Goal: Ask a question: Seek information or help from site administrators or community

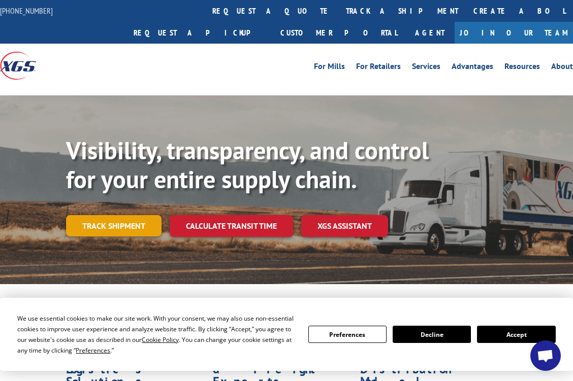
click at [113, 215] on link "Track shipment" at bounding box center [113, 225] width 95 height 21
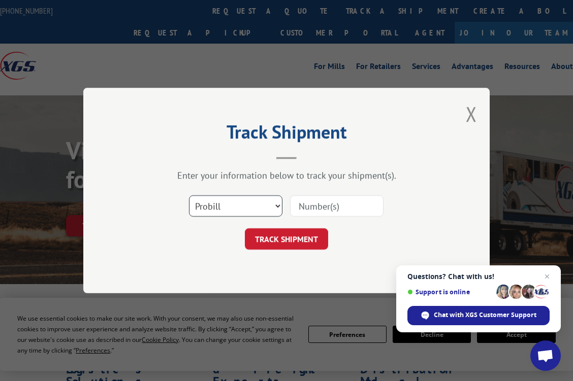
click at [279, 205] on select "Select category... Probill BOL PO" at bounding box center [235, 205] width 93 height 21
select select "bol"
click at [189, 195] on select "Select category... Probill BOL PO" at bounding box center [235, 205] width 93 height 21
click at [312, 203] on input at bounding box center [336, 205] width 93 height 21
type input "363784"
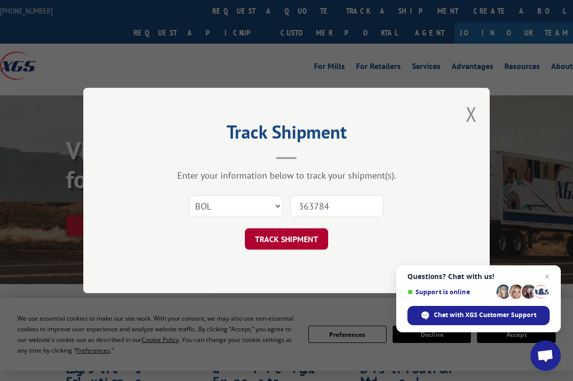
click at [298, 231] on button "TRACK SHIPMENT" at bounding box center [286, 238] width 83 height 21
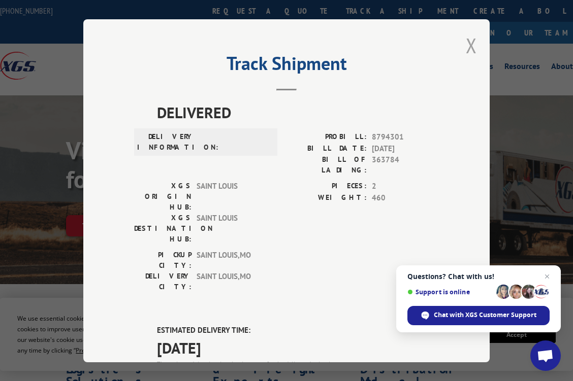
click at [468, 40] on button "Close modal" at bounding box center [471, 45] width 11 height 27
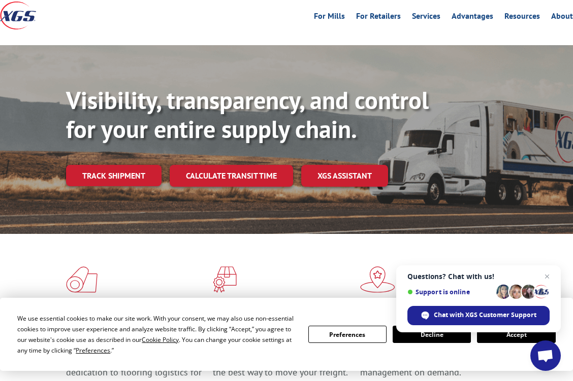
scroll to position [51, 0]
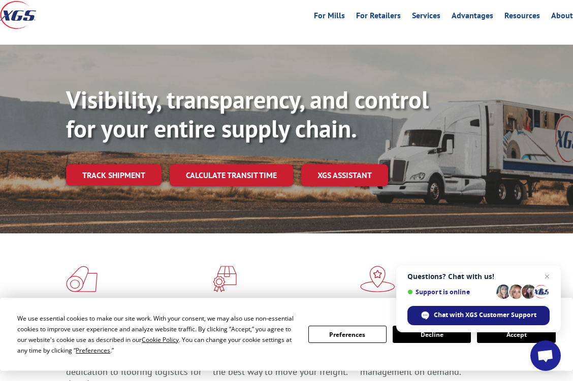
click at [455, 312] on span "Chat with XGS Customer Support" at bounding box center [485, 315] width 103 height 9
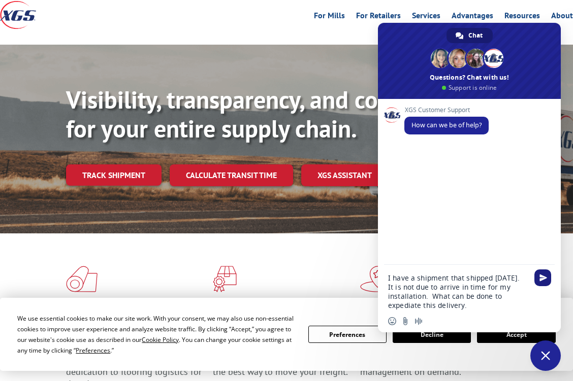
type textarea "I have a shipment that shipped [DATE]. It is not due to arrive in time for my i…"
click at [541, 275] on span "Send" at bounding box center [543, 278] width 8 height 8
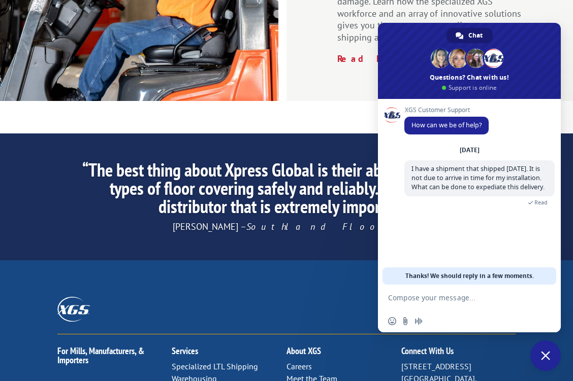
scroll to position [1594, 0]
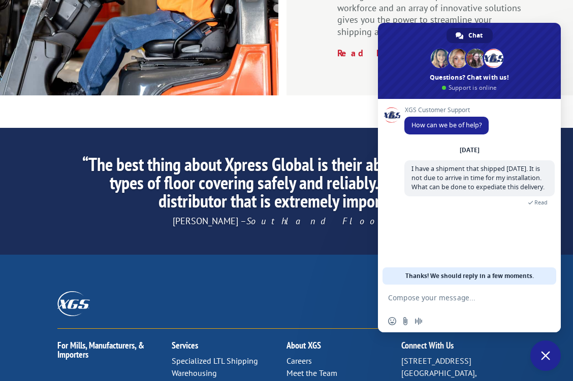
click at [300, 380] on link "Contact Us" at bounding box center [304, 385] width 37 height 10
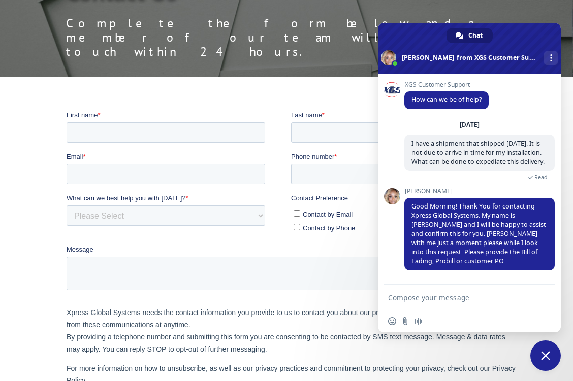
scroll to position [152, 0]
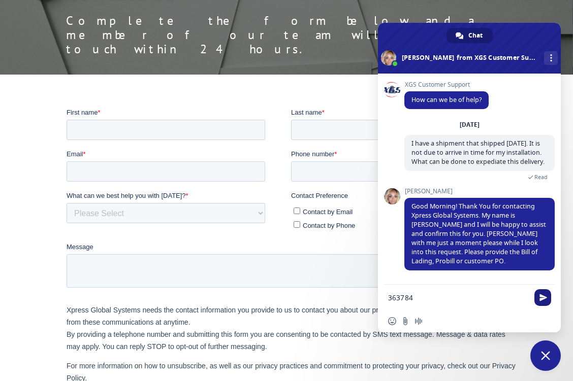
type textarea "363784"
click at [539, 296] on span "Send" at bounding box center [543, 298] width 8 height 8
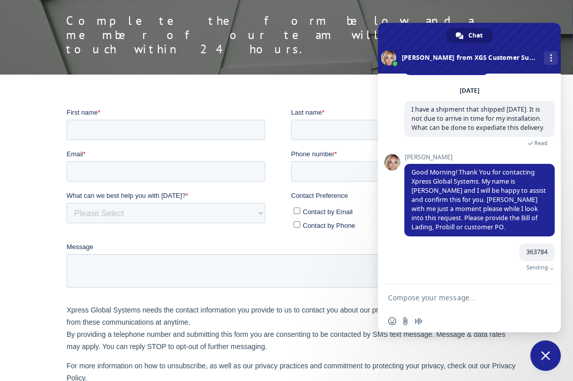
scroll to position [31, 0]
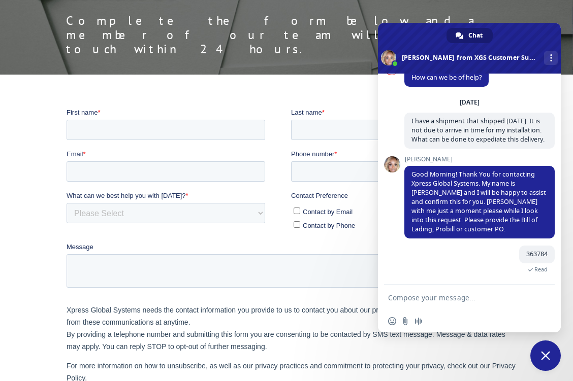
click at [408, 298] on textarea "Compose your message..." at bounding box center [458, 297] width 140 height 9
type textarea "I am panicing!"
click at [544, 300] on span "Send" at bounding box center [543, 298] width 8 height 8
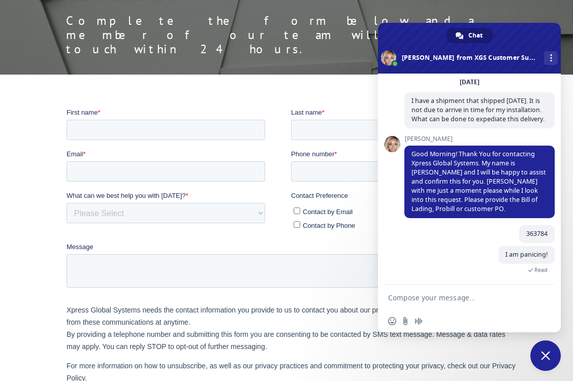
scroll to position [52, 0]
drag, startPoint x: 502, startPoint y: 42, endPoint x: 510, endPoint y: 30, distance: 14.2
click at [510, 30] on span at bounding box center [469, 48] width 183 height 51
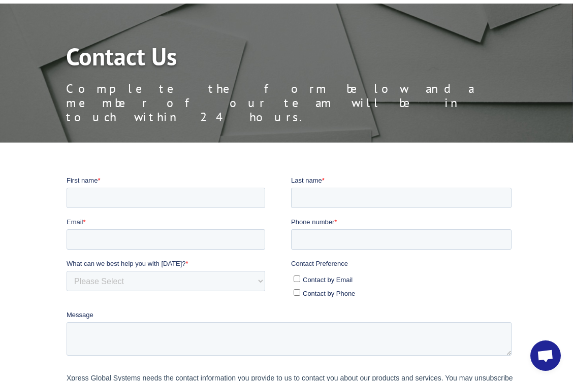
scroll to position [102, 0]
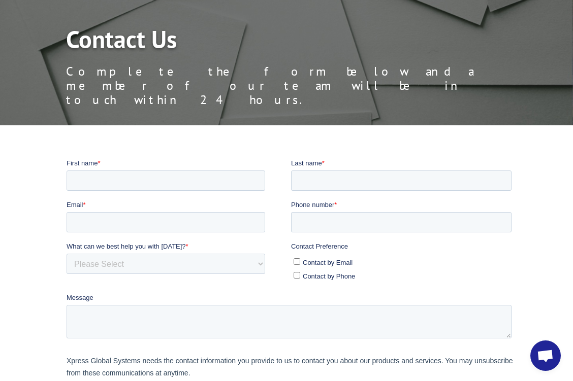
click at [296, 275] on input "Contact by Phone" at bounding box center [296, 275] width 7 height 7
checkbox input "true"
click at [114, 176] on input "First name *" at bounding box center [165, 180] width 199 height 20
type input "Ann"
click at [319, 185] on input "Last name *" at bounding box center [400, 180] width 220 height 20
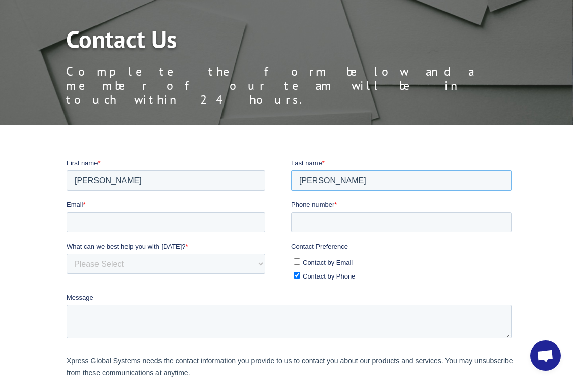
type input "Tyler"
click at [103, 226] on input "Email *" at bounding box center [165, 222] width 199 height 20
type input "ann@truettcarpetsandrugs.com"
click at [259, 264] on select "Please Select Quoting, Opening New Account, or New Business Opportunity Shipmen…" at bounding box center [165, 263] width 199 height 20
select select "Customer Service"
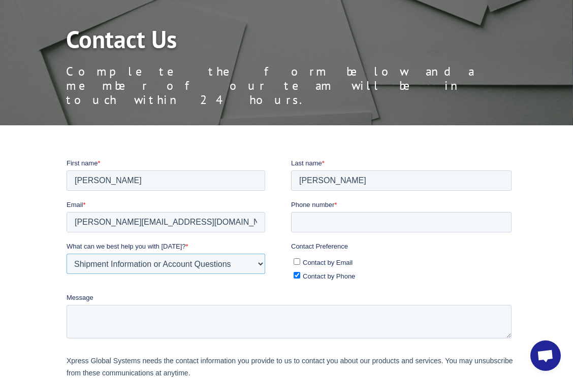
click at [66, 253] on select "Please Select Quoting, Opening New Account, or New Business Opportunity Shipmen…" at bounding box center [165, 263] width 199 height 20
click at [306, 218] on input "Phone number *" at bounding box center [400, 222] width 220 height 20
type input "12147487550"
click at [86, 314] on textarea "Message" at bounding box center [288, 322] width 445 height 34
click at [298, 260] on input "Contact by Email" at bounding box center [296, 261] width 7 height 7
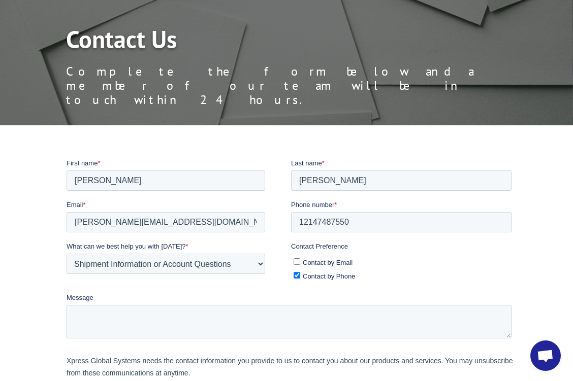
checkbox input "true"
click at [83, 307] on textarea "Message" at bounding box center [288, 322] width 445 height 34
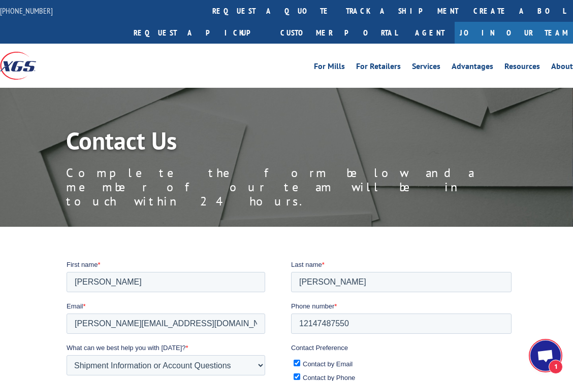
scroll to position [72, 0]
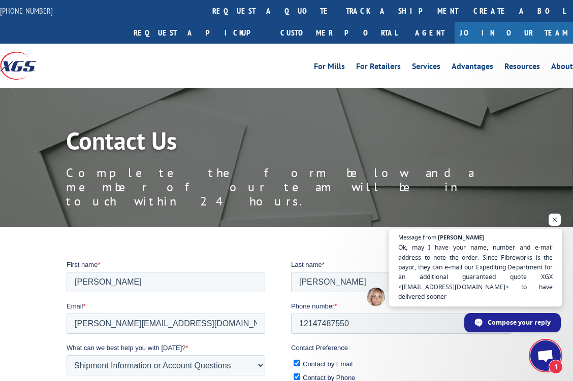
type textarea "I have a shipment that wau"
click at [504, 276] on span "Ok, may I have your name, number and e-mail address to note the order. Since Fi…" at bounding box center [475, 272] width 155 height 59
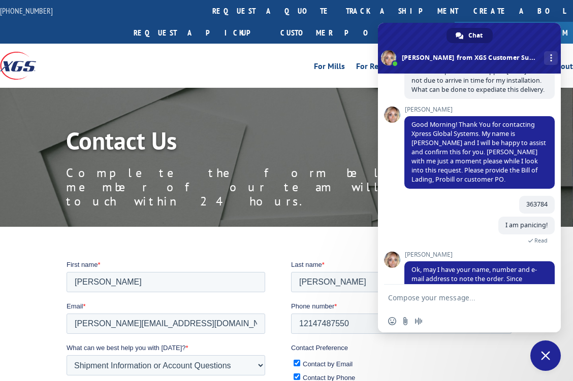
scroll to position [133, 0]
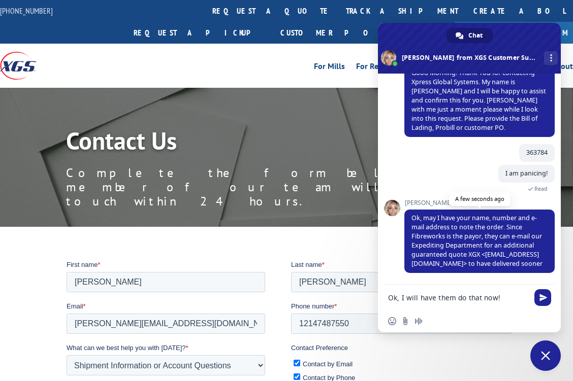
type textarea "Ok, I will have them do that now!"
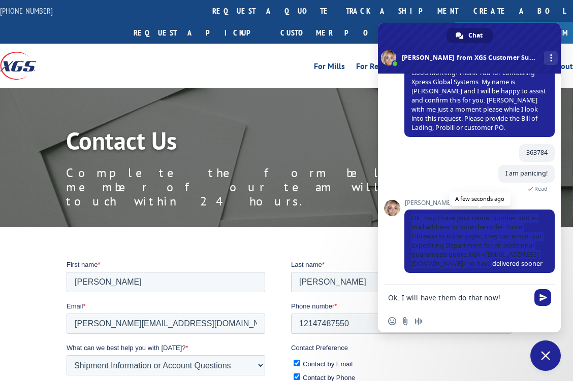
drag, startPoint x: 411, startPoint y: 217, endPoint x: 538, endPoint y: 267, distance: 135.9
click at [538, 267] on span "Ok, may I have your name, number and e-mail address to note the order. Since Fi…" at bounding box center [476, 241] width 131 height 54
copy span "Ok, may I have your name, number and e-mail address to note the order. Since Fi…"
click at [481, 176] on div "I am panicing! 2 minutes ago Read" at bounding box center [479, 182] width 150 height 35
drag, startPoint x: 541, startPoint y: 264, endPoint x: 410, endPoint y: 206, distance: 143.7
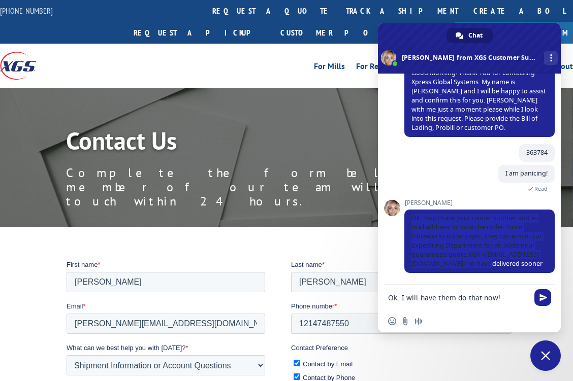
click at [410, 206] on div "Ashlee Ok, may I have your name, number and e-mail address to note the order. S…" at bounding box center [479, 237] width 150 height 74
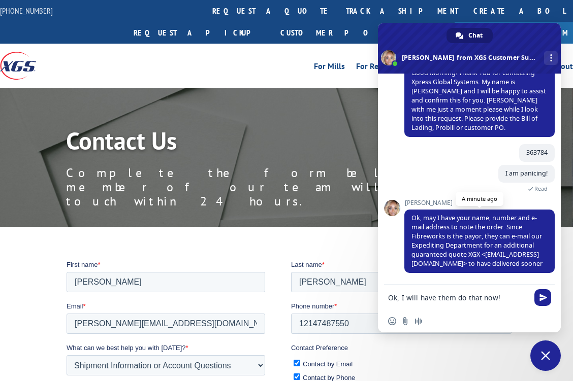
drag, startPoint x: 411, startPoint y: 226, endPoint x: 442, endPoint y: 265, distance: 49.8
click at [442, 265] on span "Ok, may I have your name, number and e-mail address to note the order. Since Fi…" at bounding box center [476, 241] width 131 height 54
click at [505, 300] on textarea "Ok, I will have them do that now!" at bounding box center [458, 297] width 140 height 9
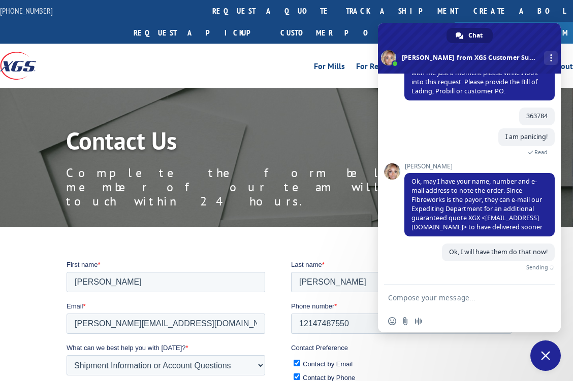
scroll to position [158, 0]
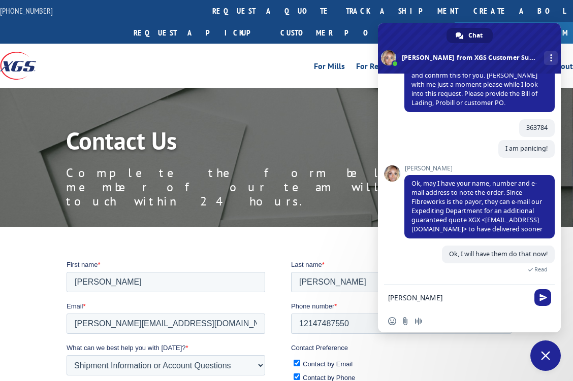
type textarea "Ann Tyler"
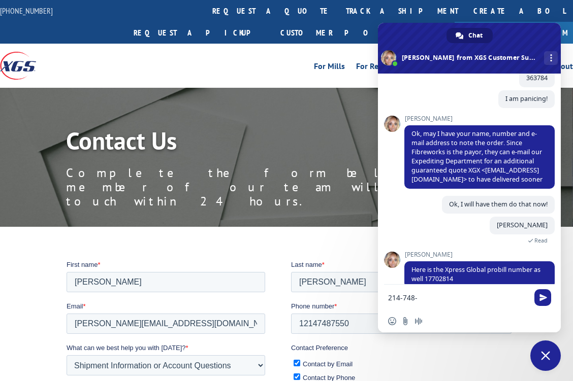
scroll to position [223, 0]
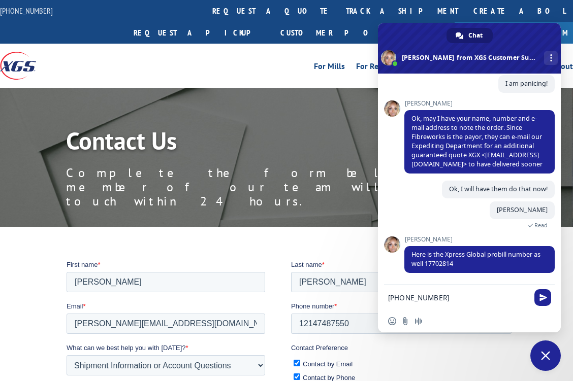
type textarea "214-748-7550"
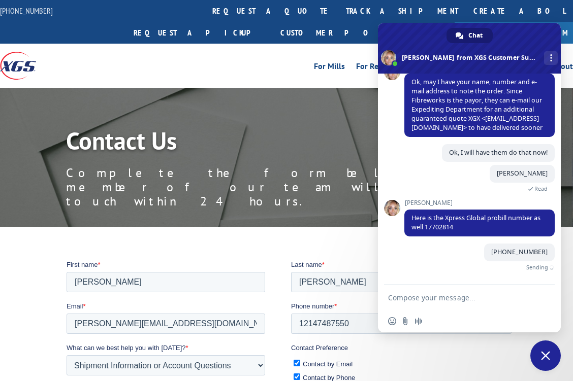
scroll to position [248, 0]
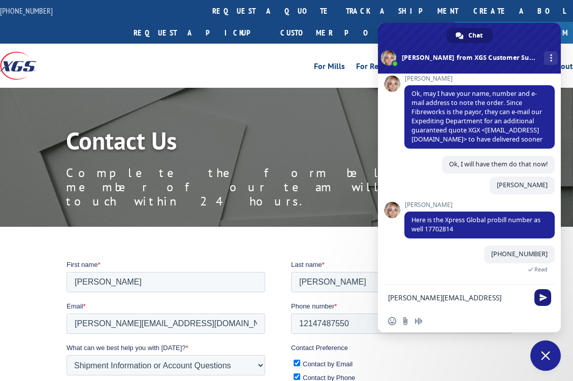
type textarea "ann@truettcarpetsandrugs.com"
click at [542, 296] on span "Send" at bounding box center [543, 298] width 8 height 8
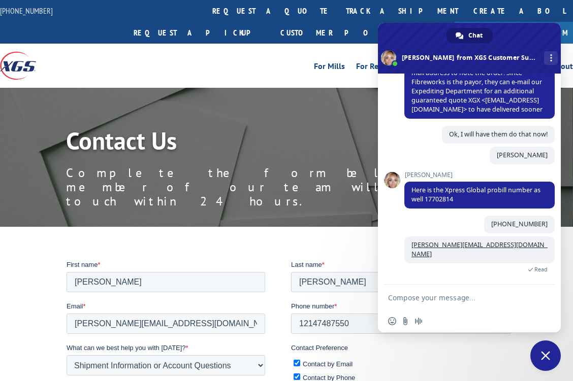
scroll to position [288, 0]
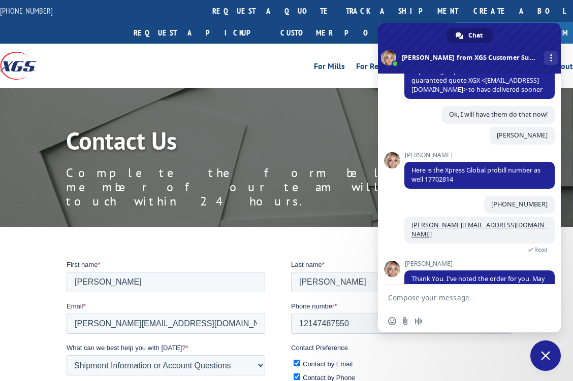
click at [409, 298] on textarea "Compose your message..." at bounding box center [458, 297] width 140 height 9
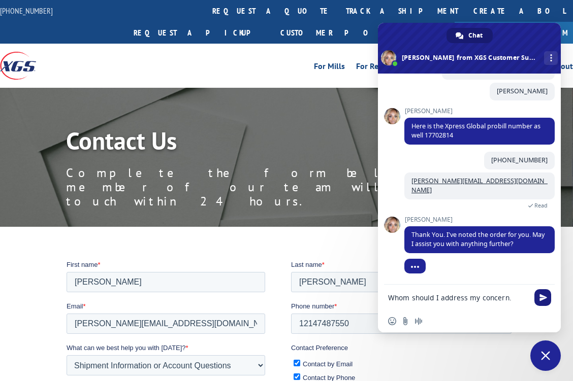
type textarea "Whom should I address my concern."
click at [548, 296] on span "Send" at bounding box center [542, 297] width 17 height 17
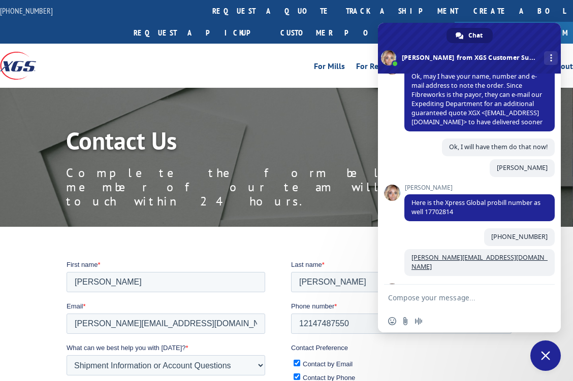
scroll to position [205, 0]
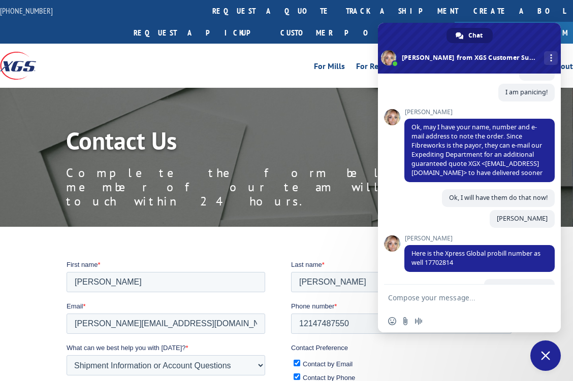
paste textarea "Ok, may I have your name, number and e-mail address to note the order. Since Fi…"
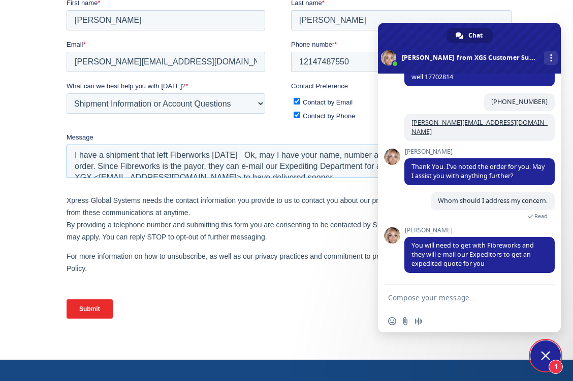
scroll to position [0, 0]
drag, startPoint x: 101, startPoint y: 154, endPoint x: 204, endPoint y: 161, distance: 103.4
click at [204, 161] on textarea "I have a shipment that left Fiberworks yesterday Ok, may I have your name, numb…" at bounding box center [288, 162] width 445 height 34
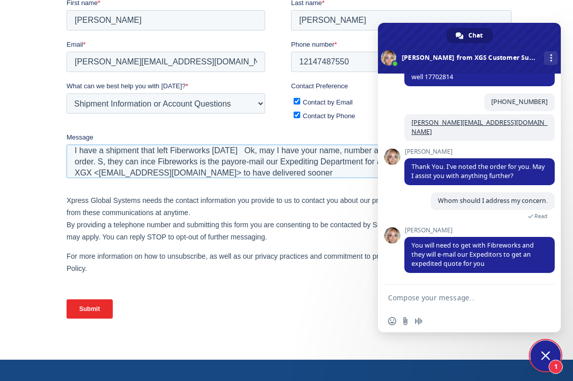
click at [303, 172] on textarea "I have a shipment that left Fiberworks yesterday Ok, may I have your name, numb…" at bounding box center [288, 162] width 445 height 34
type textarea "I have a shipment that left Fiberworks yesterday Ok, may I have your name, numb…"
drag, startPoint x: 534, startPoint y: 37, endPoint x: 592, endPoint y: 67, distance: 65.6
click at [572, 67] on html "For Mills, Manufacturers, & Importers For Retailers Independent Retailers Natio…" at bounding box center [286, 225] width 573 height 974
click at [321, 317] on div "Submit" at bounding box center [290, 309] width 449 height 37
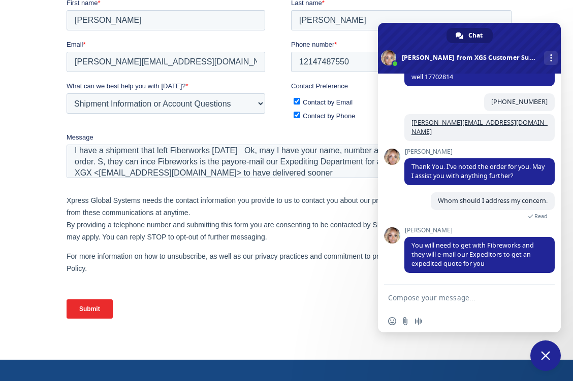
drag, startPoint x: 508, startPoint y: 26, endPoint x: 599, endPoint y: 56, distance: 95.7
click at [572, 56] on html "For Mills, Manufacturers, & Importers For Retailers Independent Retailers Natio…" at bounding box center [286, 225] width 573 height 974
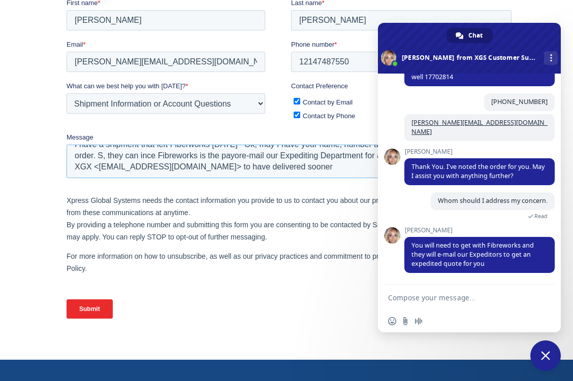
drag, startPoint x: 244, startPoint y: 174, endPoint x: 167, endPoint y: 174, distance: 77.2
click at [167, 174] on textarea "I have a shipment that left Fiberworks yesterday Ok, may I have your name, numb…" at bounding box center [288, 162] width 445 height 34
click at [255, 164] on textarea "I have a shipment that left Fiberworks yesterday Ok, may I have your name, numb…" at bounding box center [288, 162] width 445 height 34
drag, startPoint x: 255, startPoint y: 164, endPoint x: 97, endPoint y: 156, distance: 157.6
click at [97, 156] on textarea "I have a shipment that left Fiberworks yesterday Ok, may I have your name, numb…" at bounding box center [288, 162] width 445 height 34
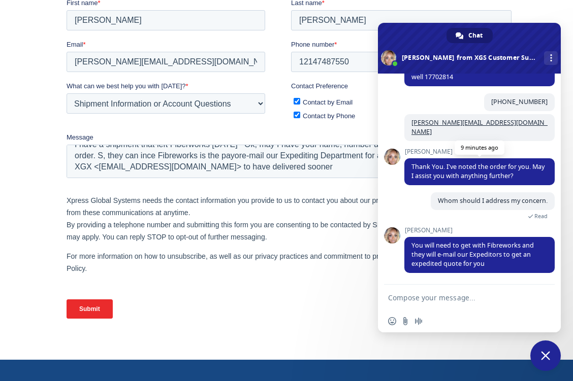
scroll to position [289, 0]
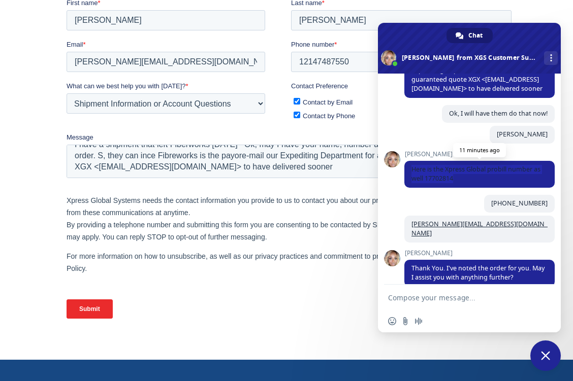
drag, startPoint x: 413, startPoint y: 178, endPoint x: 504, endPoint y: 190, distance: 92.2
click at [504, 188] on span "Here is the Xpress Global probill number as well 17702814" at bounding box center [479, 174] width 150 height 27
copy span "Here is the Xpress Global probill number as well 17702814"
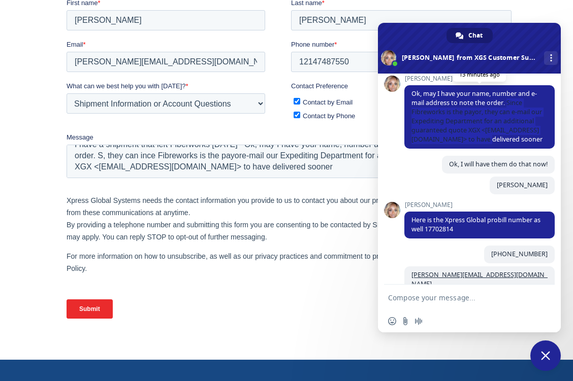
drag, startPoint x: 506, startPoint y: 111, endPoint x: 543, endPoint y: 147, distance: 51.7
click at [543, 147] on span "Ok, may I have your name, number and e-mail address to note the order. Since Fi…" at bounding box center [479, 116] width 150 height 63
copy span "Since Fibreworks is the payor, they can e-mail our Expediting Department for an…"
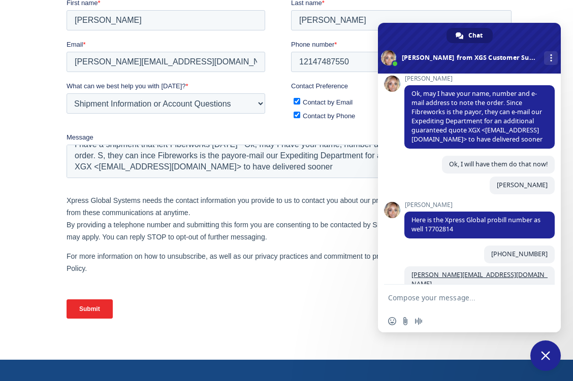
click at [405, 302] on textarea "Compose your message..." at bounding box center [458, 297] width 140 height 9
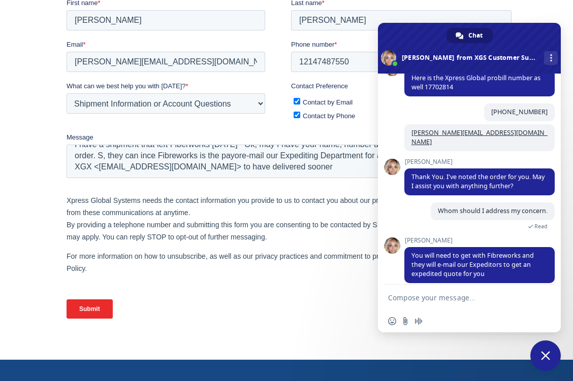
scroll to position [391, 0]
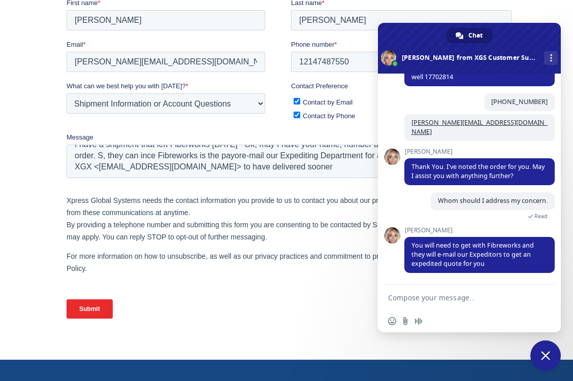
click at [390, 302] on textarea "Compose your message..." at bounding box center [458, 297] width 140 height 9
click at [396, 297] on textarea "Thhank you Ashlee," at bounding box center [458, 297] width 140 height 9
click at [450, 299] on textarea "Thank you Ashlee," at bounding box center [458, 297] width 140 height 9
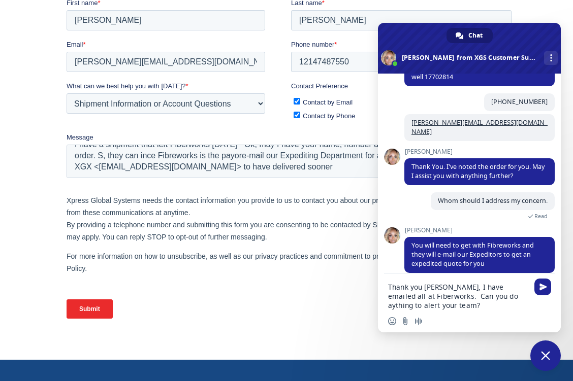
click at [473, 297] on textarea "Thank you Ashlee, I have emailed all at Fiberworks. Can you do aything to alert…" at bounding box center [458, 296] width 140 height 27
type textarea "Thank you Ashlee, I have emailed all at Fiberworks. Can you do anything to aler…"
click at [541, 283] on span "Send" at bounding box center [543, 287] width 8 height 8
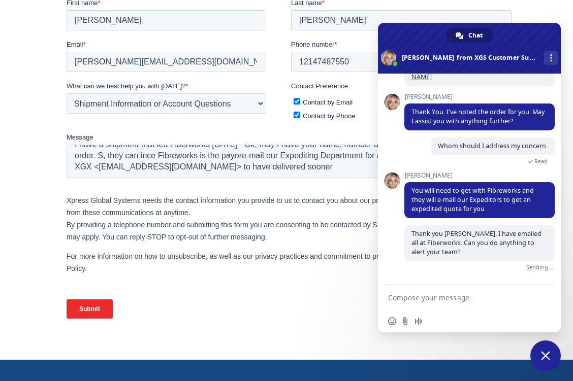
scroll to position [434, 0]
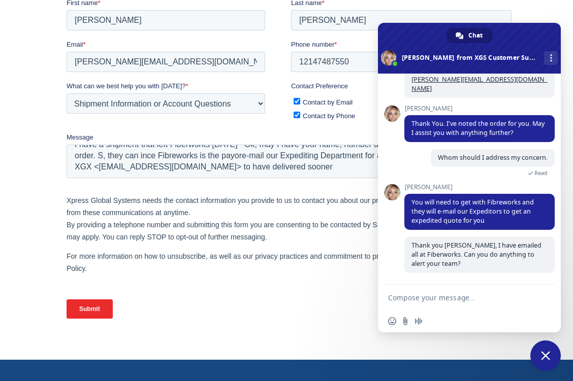
drag, startPoint x: 514, startPoint y: 34, endPoint x: 543, endPoint y: 42, distance: 29.6
click at [543, 42] on span at bounding box center [469, 48] width 183 height 51
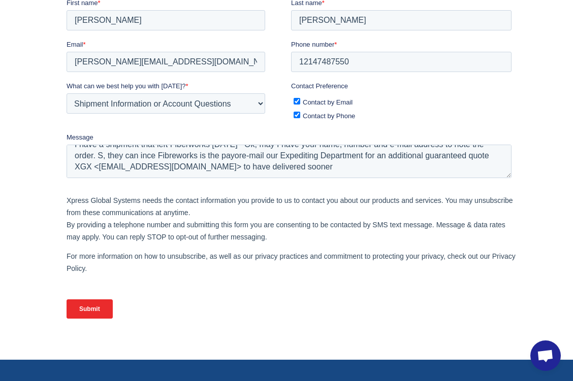
click at [546, 355] on span "Open chat" at bounding box center [545, 357] width 17 height 14
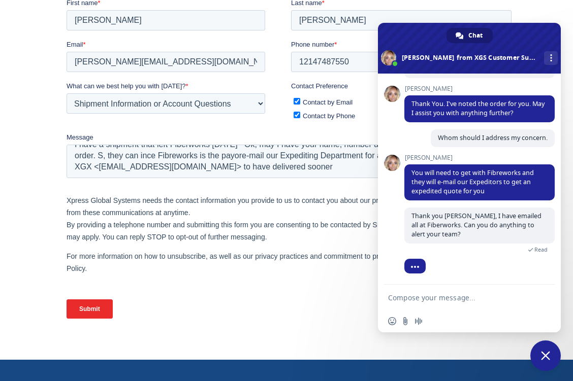
scroll to position [497, 0]
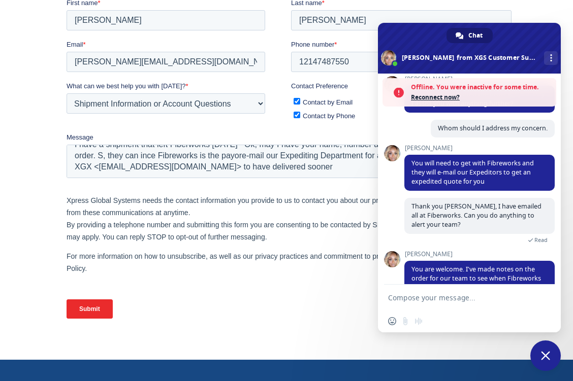
click at [524, 40] on span at bounding box center [469, 48] width 183 height 51
